Goal: Navigation & Orientation: Find specific page/section

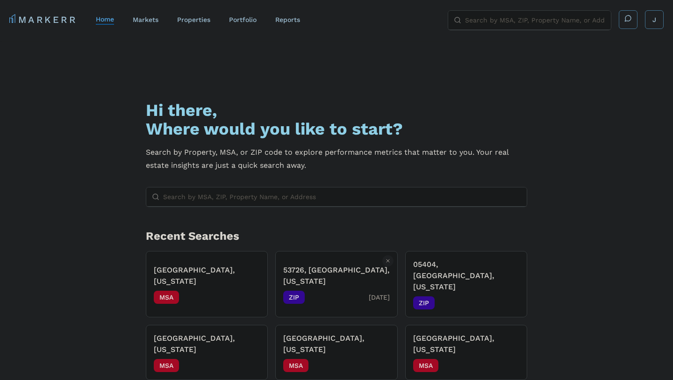
click at [328, 269] on h3 "53726, [GEOGRAPHIC_DATA], [US_STATE]" at bounding box center [336, 276] width 106 height 22
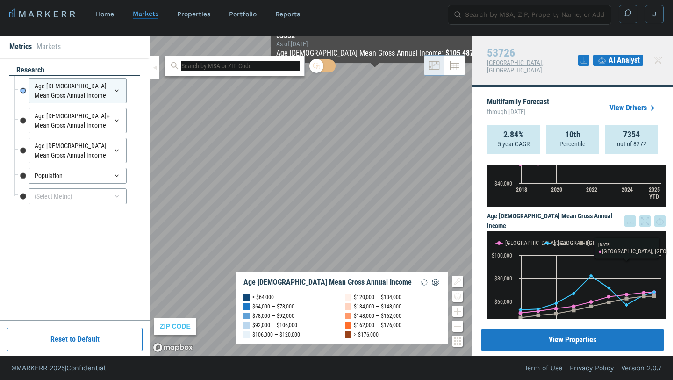
scroll to position [386, 0]
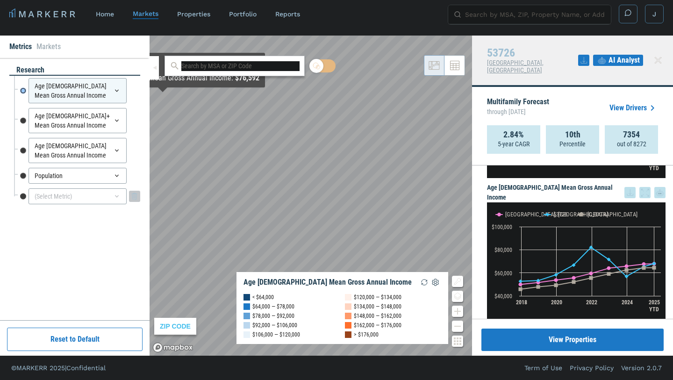
click at [58, 196] on div "(Select Metric)" at bounding box center [78, 196] width 98 height 16
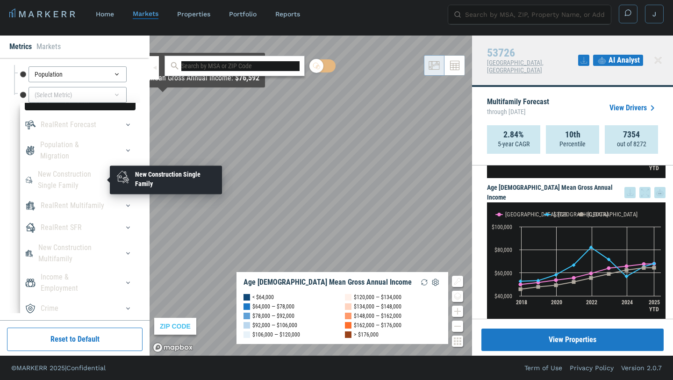
scroll to position [101, 0]
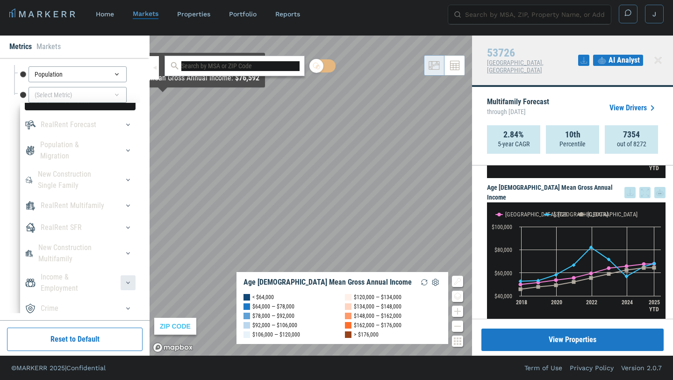
click at [125, 279] on icon "button" at bounding box center [127, 282] width 7 height 7
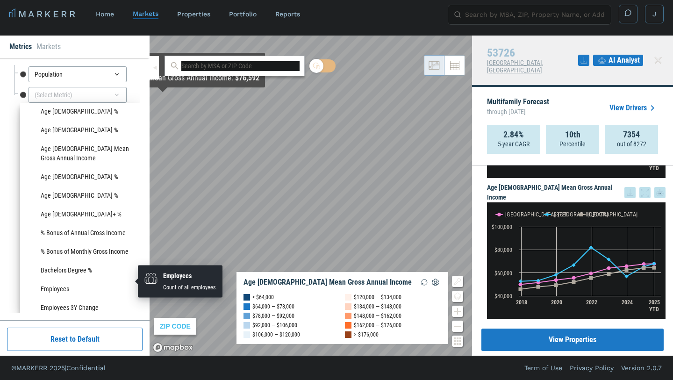
scroll to position [287, 0]
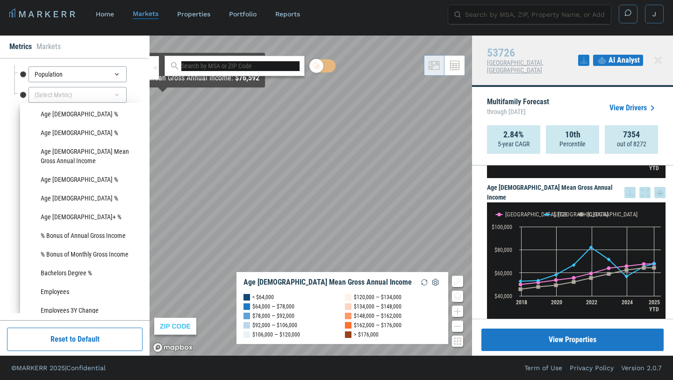
click at [128, 48] on div "Metrics Markets" at bounding box center [75, 47] width 150 height 22
